Goal: Task Accomplishment & Management: Manage account settings

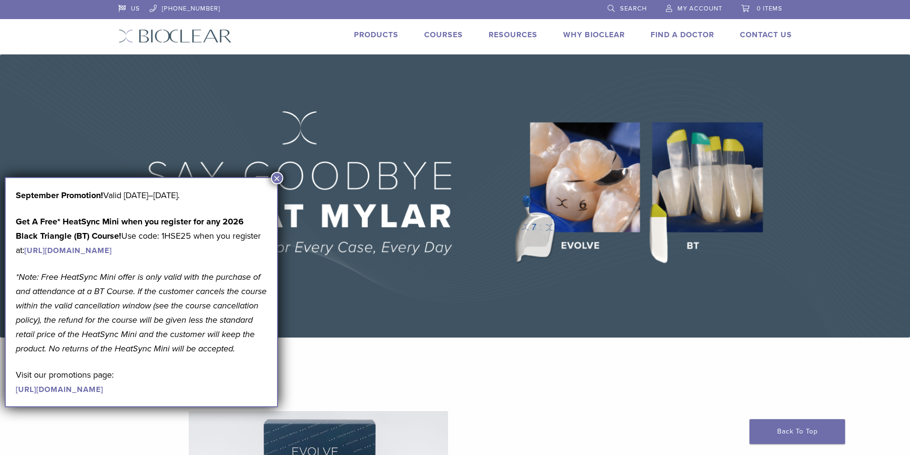
click at [677, 11] on span "My Account" at bounding box center [699, 9] width 45 height 8
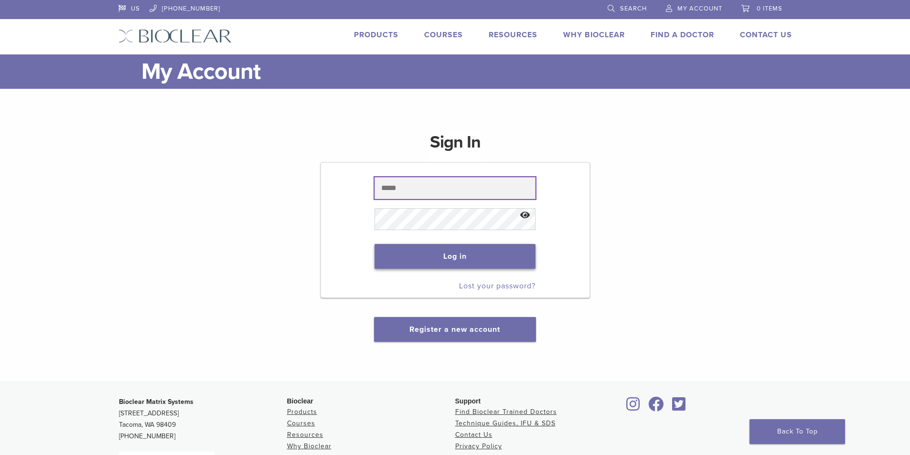
type input "**********"
click at [446, 258] on button "Log in" at bounding box center [455, 256] width 161 height 25
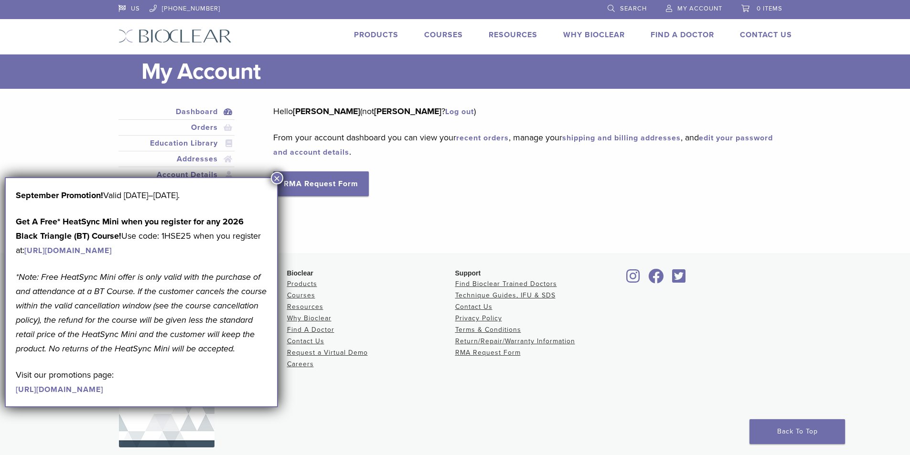
click at [278, 180] on button "×" at bounding box center [277, 178] width 12 height 12
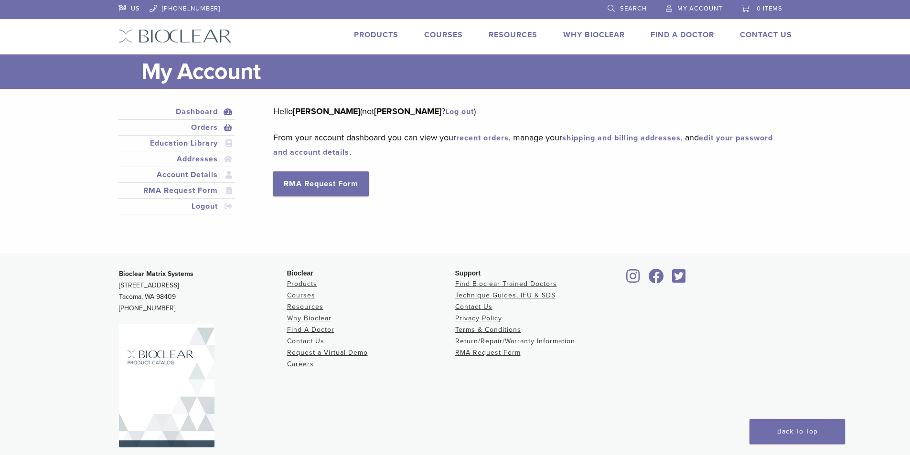
click at [204, 130] on link "Orders" at bounding box center [176, 127] width 113 height 11
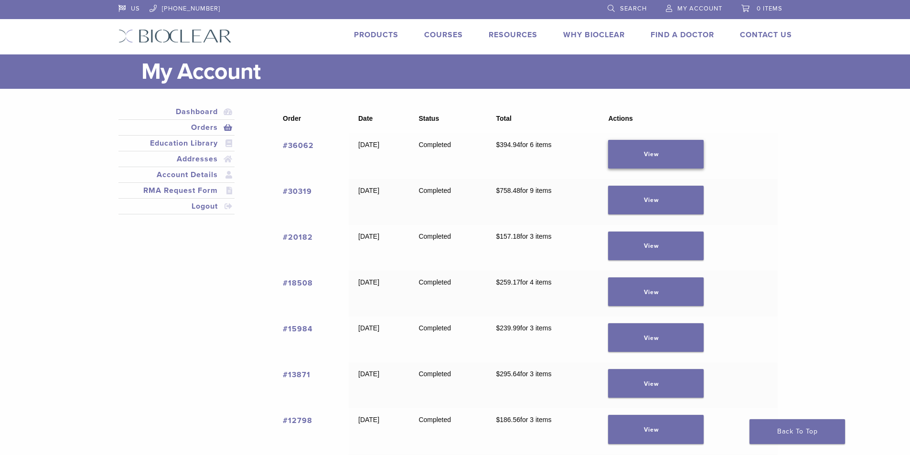
click at [678, 154] on link "View" at bounding box center [656, 154] width 96 height 29
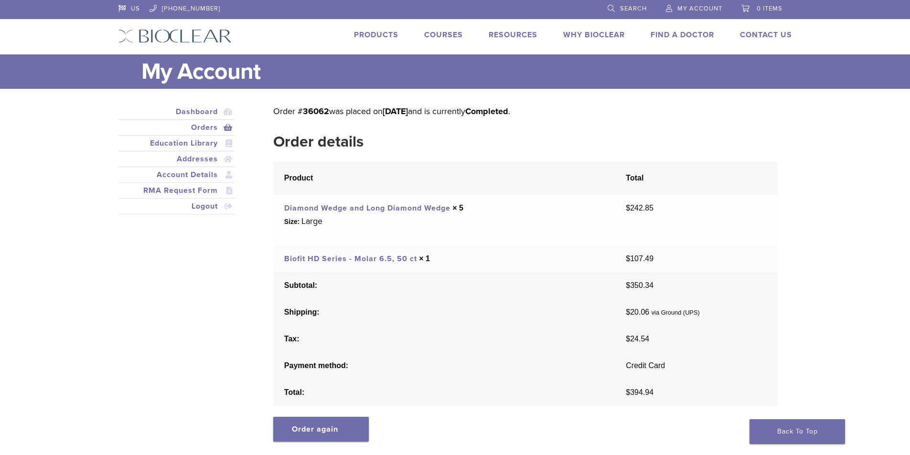
click at [381, 31] on link "Products" at bounding box center [376, 35] width 44 height 10
